Goal: Transaction & Acquisition: Download file/media

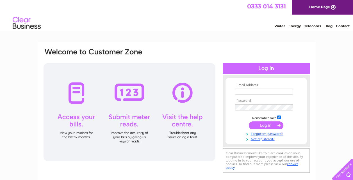
type input "[EMAIL_ADDRESS][DOMAIN_NAME]"
click at [267, 125] on input "submit" at bounding box center [266, 126] width 35 height 8
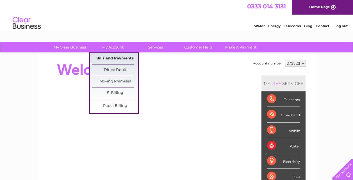
click at [117, 58] on link "Bills and Payments" at bounding box center [115, 58] width 46 height 11
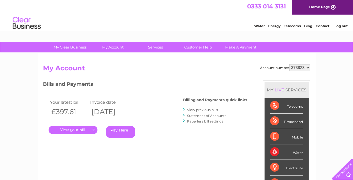
click at [81, 131] on link "." at bounding box center [73, 130] width 49 height 8
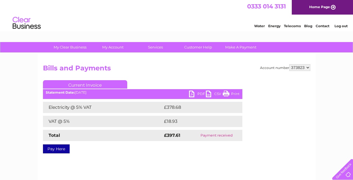
click at [195, 95] on link "PDF" at bounding box center [197, 95] width 17 height 8
